Goal: Check status: Check status

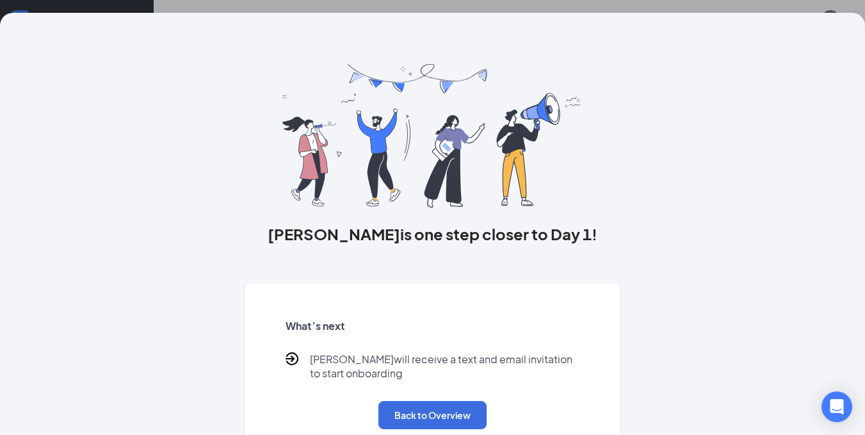
scroll to position [58, 0]
click at [425, 412] on button "Back to Overview" at bounding box center [432, 415] width 108 height 28
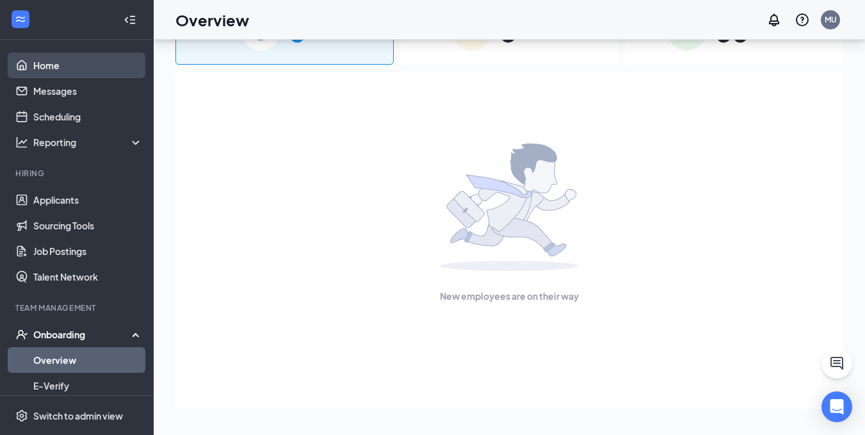
drag, startPoint x: 88, startPoint y: 69, endPoint x: 102, endPoint y: 65, distance: 15.4
click at [88, 69] on link "Home" at bounding box center [87, 65] width 109 height 26
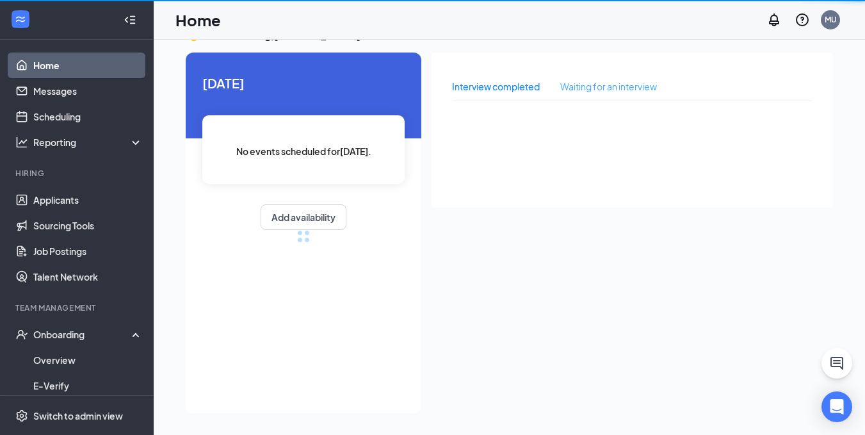
scroll to position [27, 0]
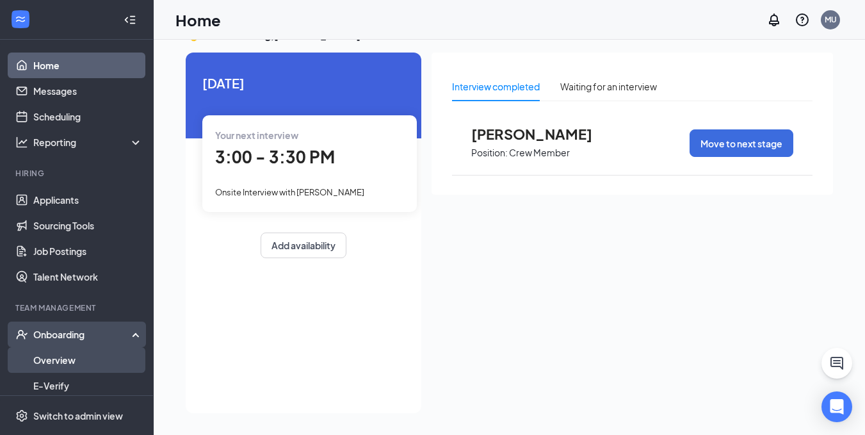
click at [84, 364] on link "Overview" at bounding box center [87, 360] width 109 height 26
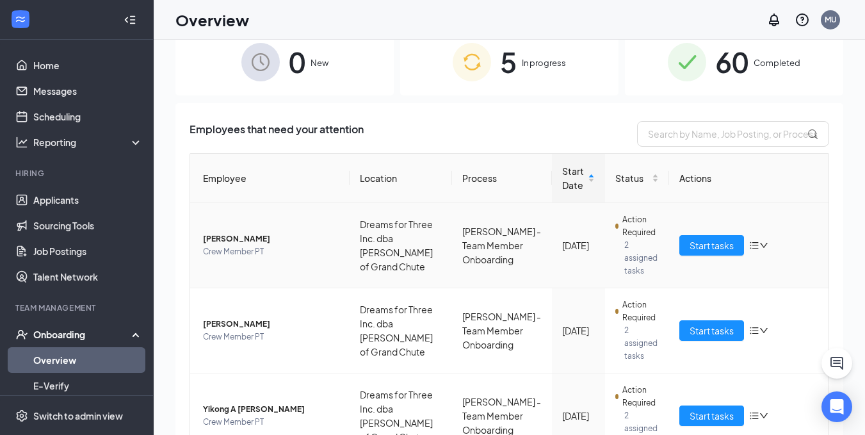
click at [247, 238] on span "[PERSON_NAME]" at bounding box center [271, 238] width 136 height 13
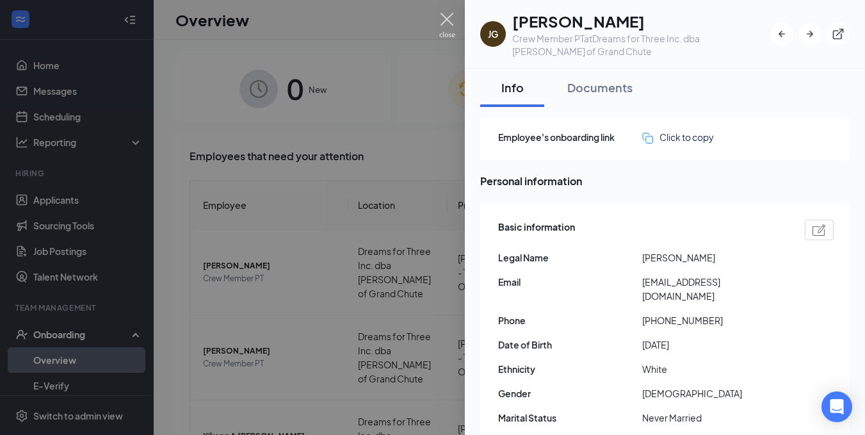
click at [446, 15] on img at bounding box center [447, 25] width 16 height 25
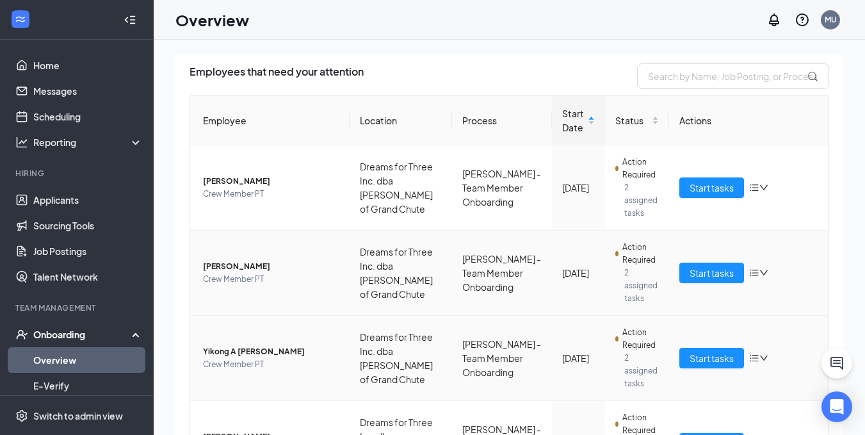
scroll to position [192, 0]
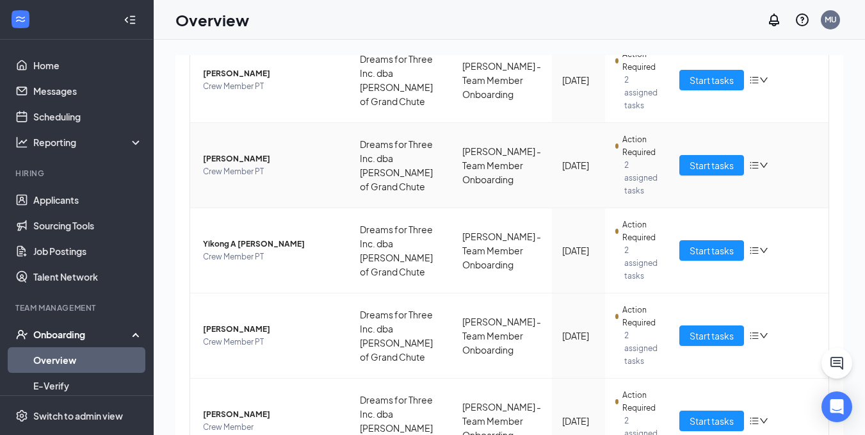
click at [220, 156] on span "[PERSON_NAME]" at bounding box center [271, 158] width 136 height 13
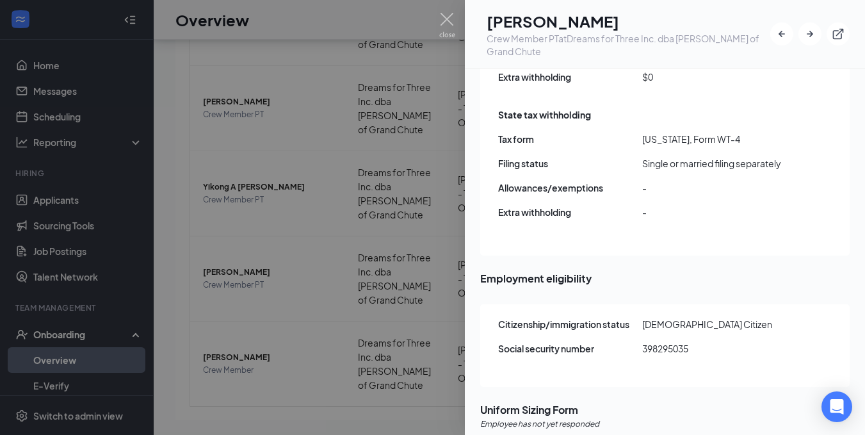
scroll to position [58, 0]
click at [449, 24] on img at bounding box center [447, 25] width 16 height 25
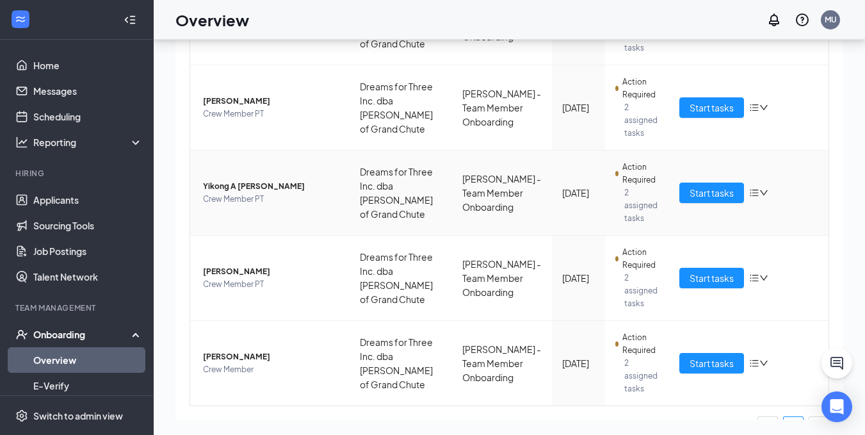
click at [262, 195] on span "Crew Member PT" at bounding box center [271, 199] width 136 height 13
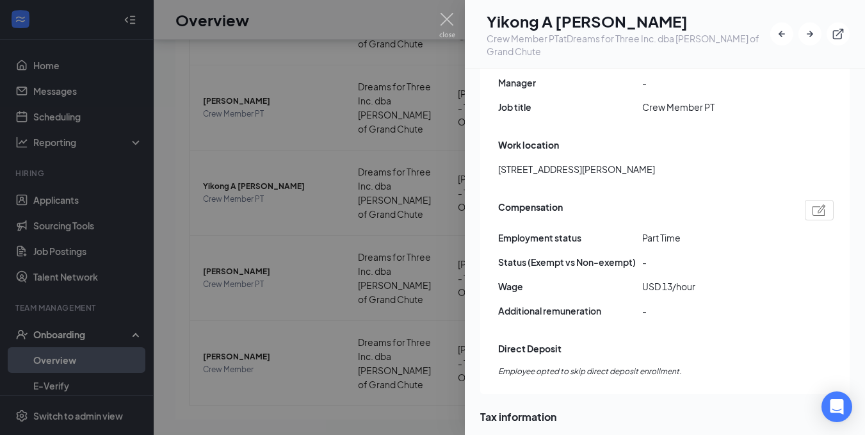
scroll to position [798, 0]
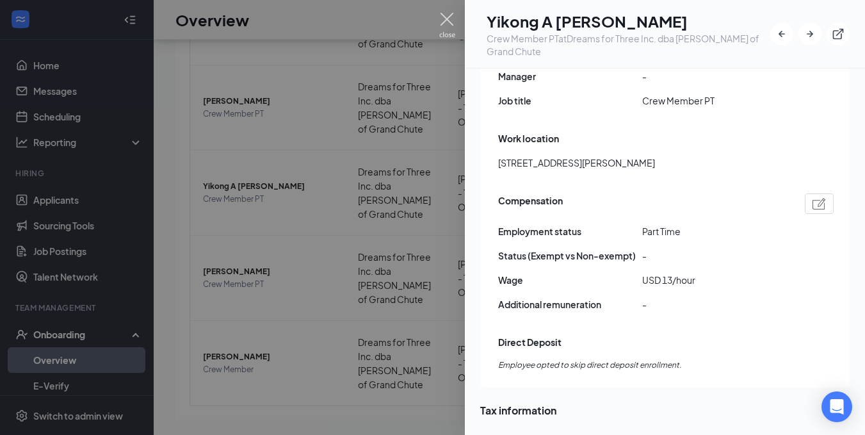
click at [448, 20] on img at bounding box center [447, 25] width 16 height 25
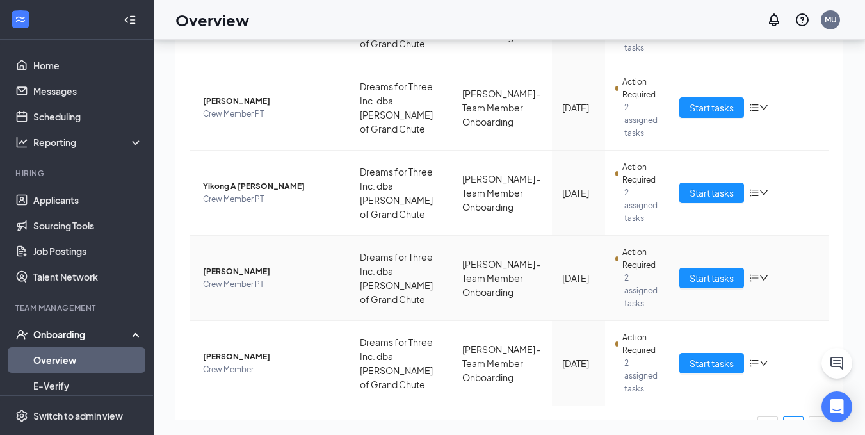
click at [267, 273] on span "[PERSON_NAME]" at bounding box center [271, 271] width 136 height 13
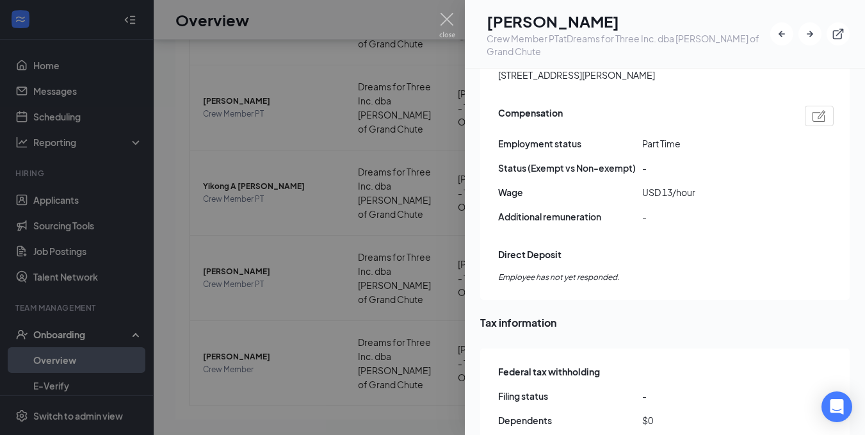
scroll to position [870, 0]
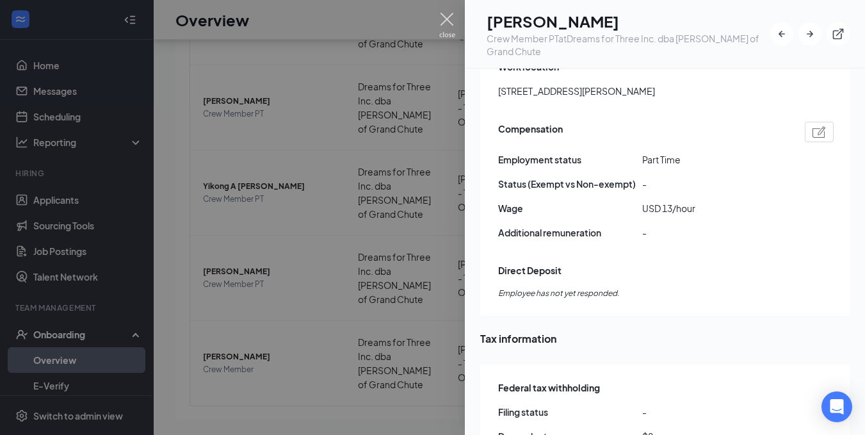
click at [449, 27] on img at bounding box center [447, 25] width 16 height 25
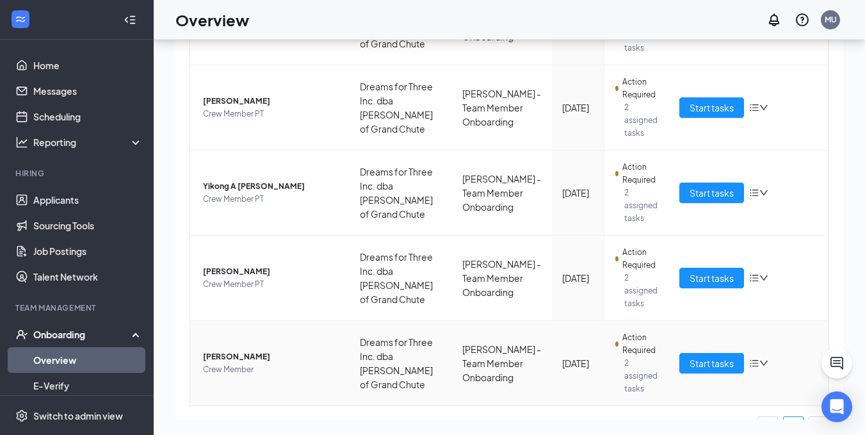
click at [255, 355] on span "[PERSON_NAME]" at bounding box center [271, 356] width 136 height 13
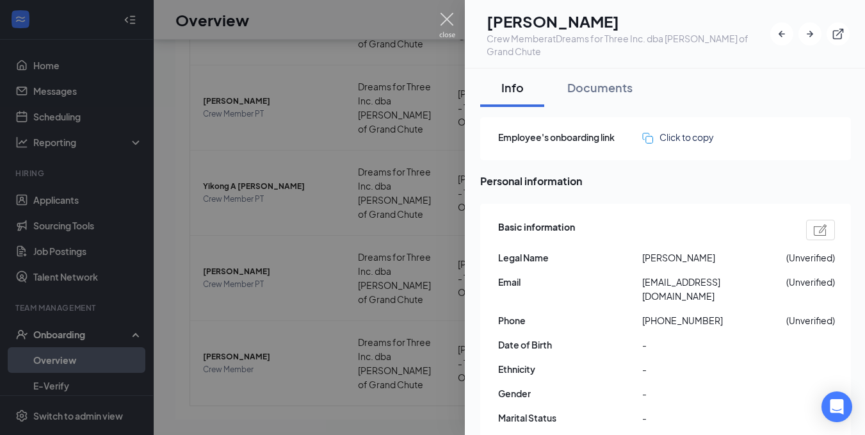
click at [451, 17] on img at bounding box center [447, 25] width 16 height 25
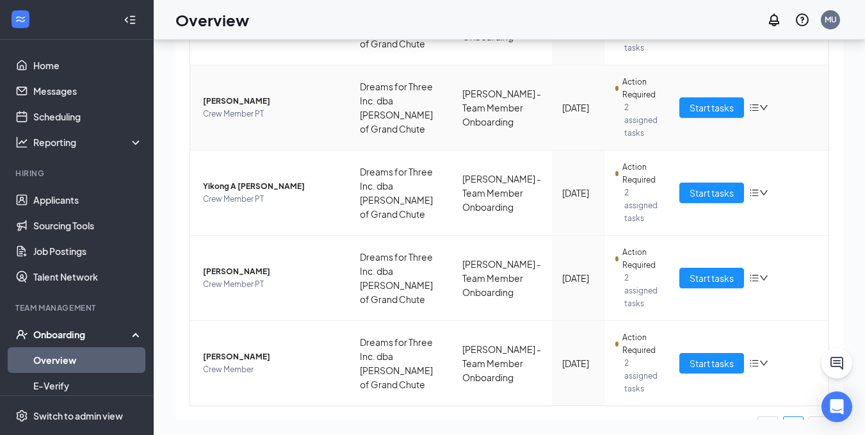
click at [295, 94] on td "[PERSON_NAME] Crew Member PT" at bounding box center [269, 107] width 159 height 85
click at [597, 18] on div "Overview MU" at bounding box center [509, 20] width 711 height 40
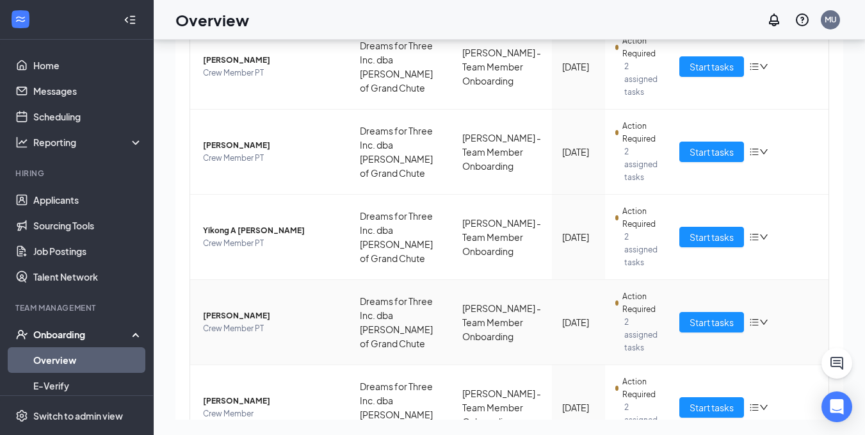
scroll to position [144, 0]
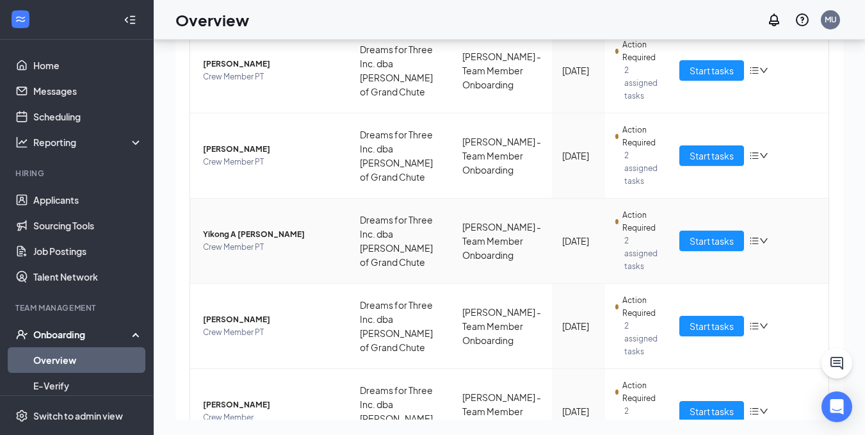
click at [250, 234] on span "Yikong A [PERSON_NAME]" at bounding box center [271, 234] width 136 height 13
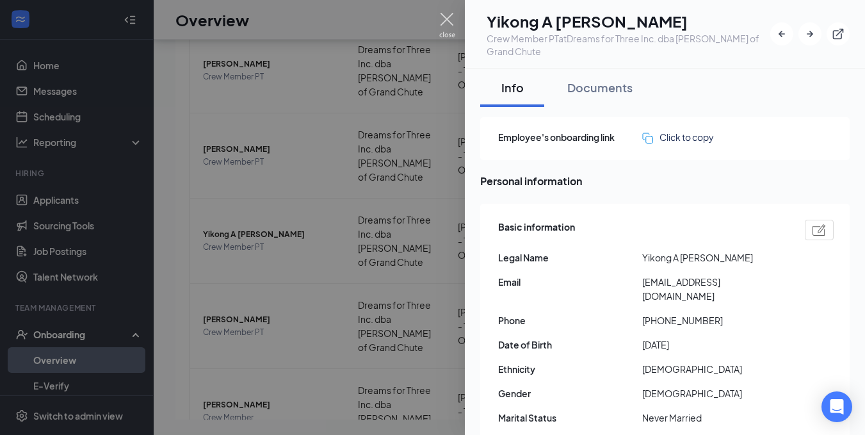
click at [443, 21] on img at bounding box center [447, 25] width 16 height 25
